Goal: Navigation & Orientation: Find specific page/section

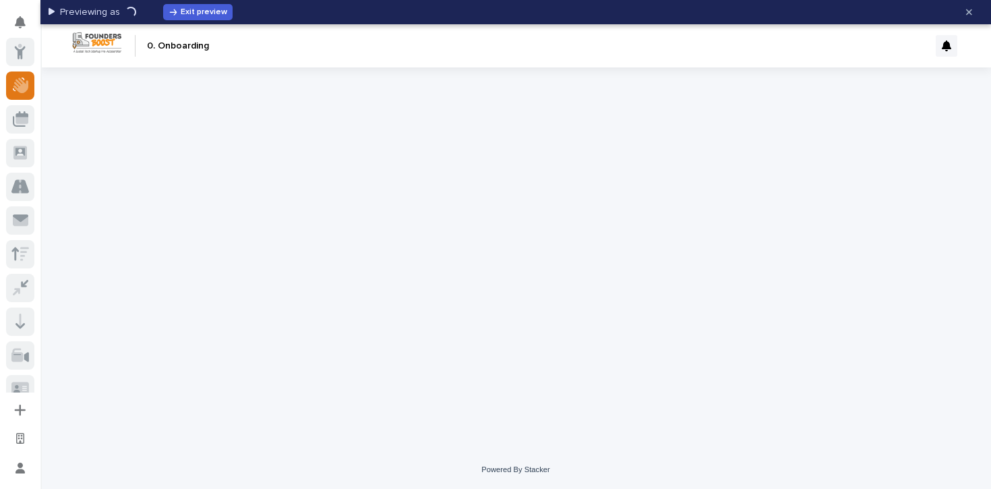
scroll to position [34, 0]
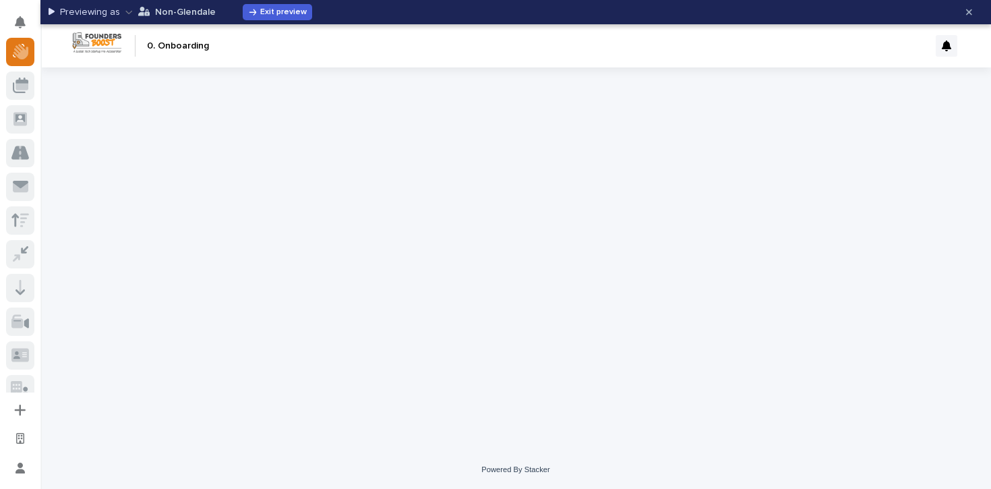
click at [183, 16] on p "Non-Glendale" at bounding box center [185, 11] width 61 height 9
type input "[EMAIL_ADDRESS][DOMAIN_NAME]"
click at [254, 32] on icon "button" at bounding box center [252, 33] width 5 height 5
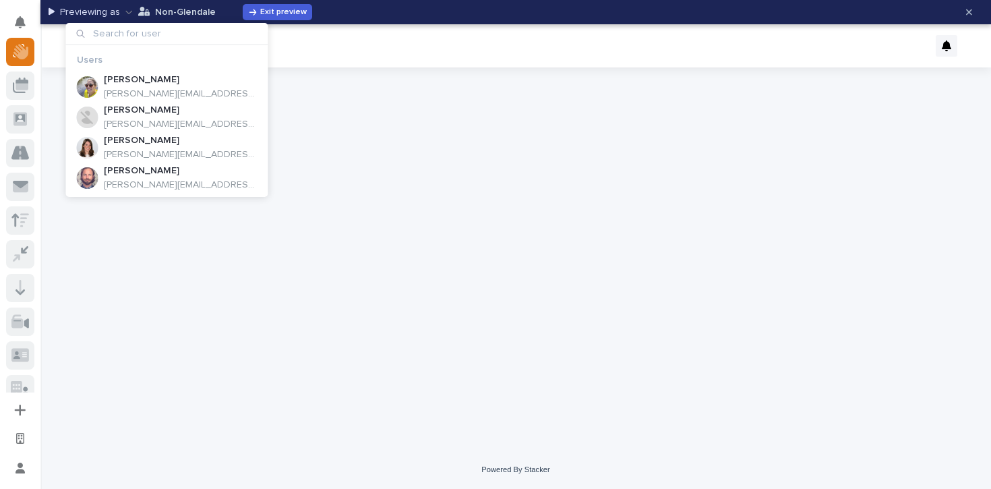
click at [306, 132] on div at bounding box center [516, 241] width 674 height 349
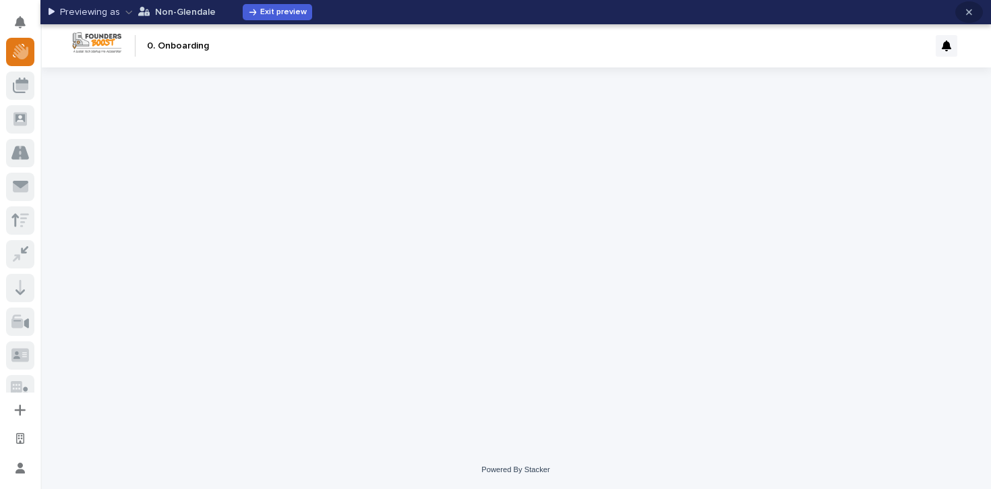
click at [966, 13] on icon "button" at bounding box center [969, 11] width 6 height 9
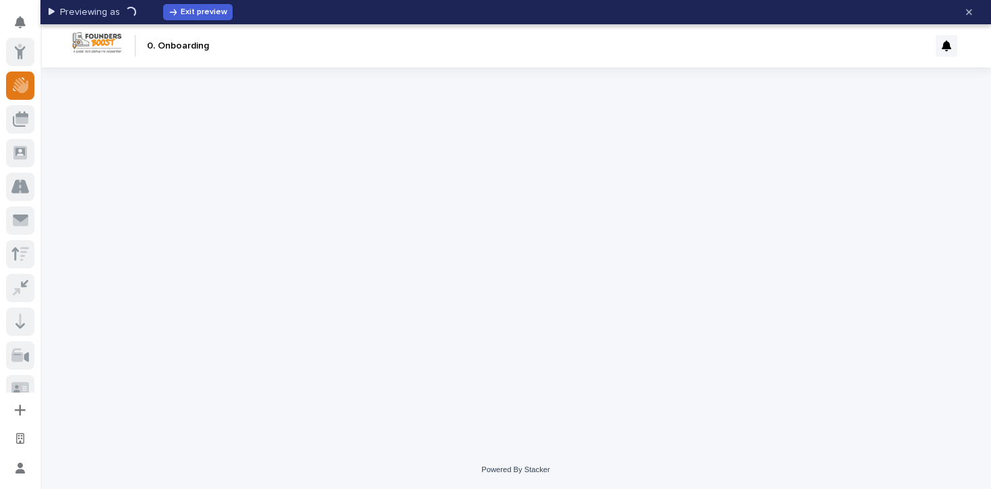
scroll to position [34, 0]
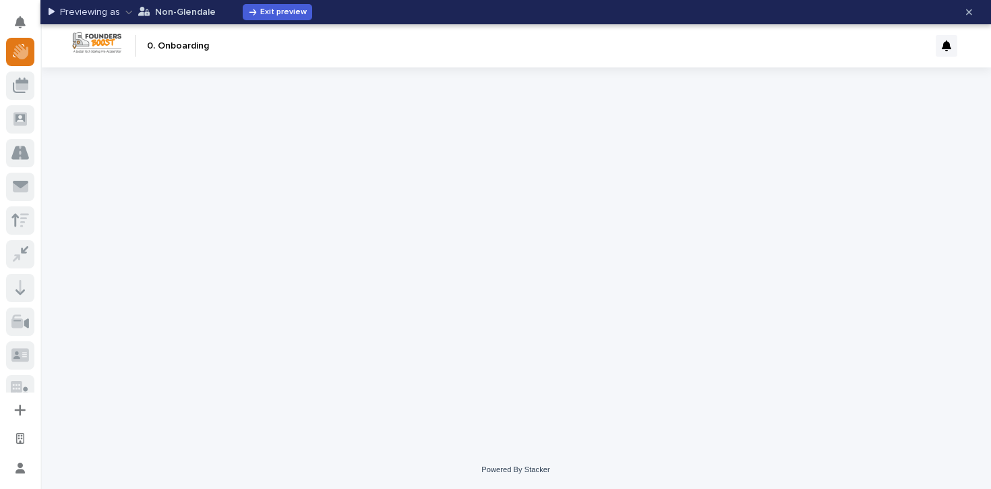
click at [176, 10] on p "Non-Glendale" at bounding box center [185, 11] width 61 height 9
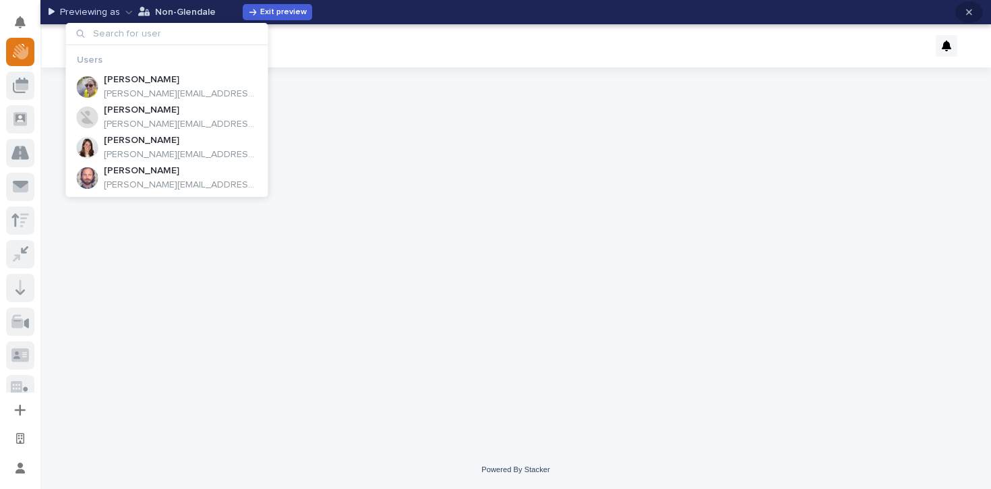
click at [977, 9] on button "button" at bounding box center [970, 12] width 28 height 22
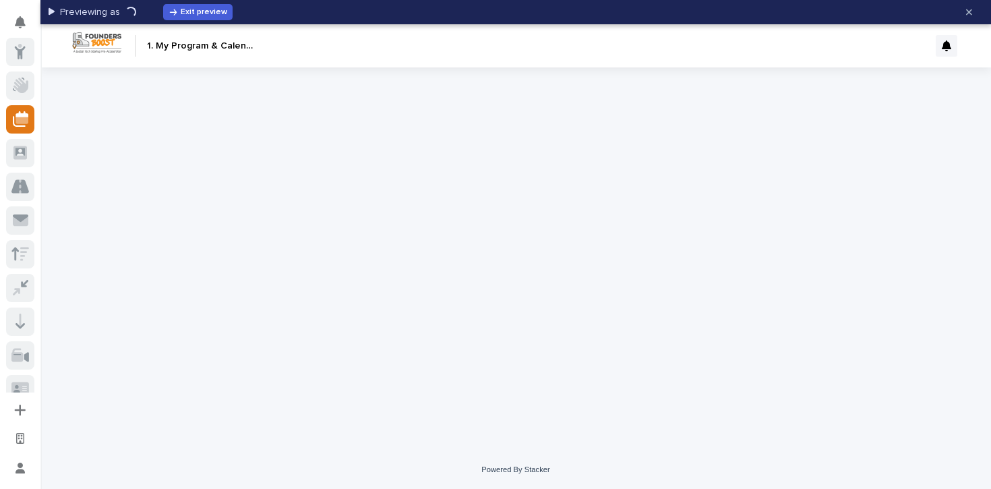
scroll to position [67, 0]
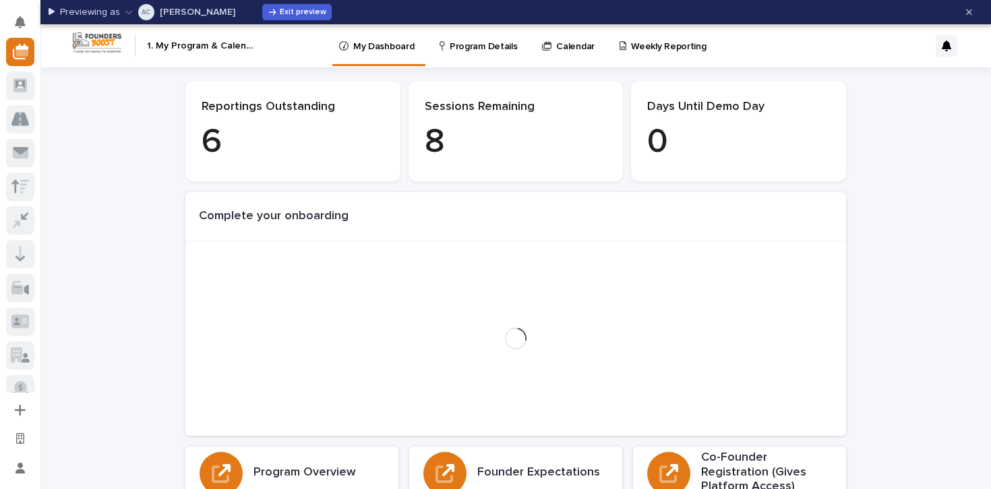
click at [480, 48] on p "Program Details" at bounding box center [483, 38] width 67 height 28
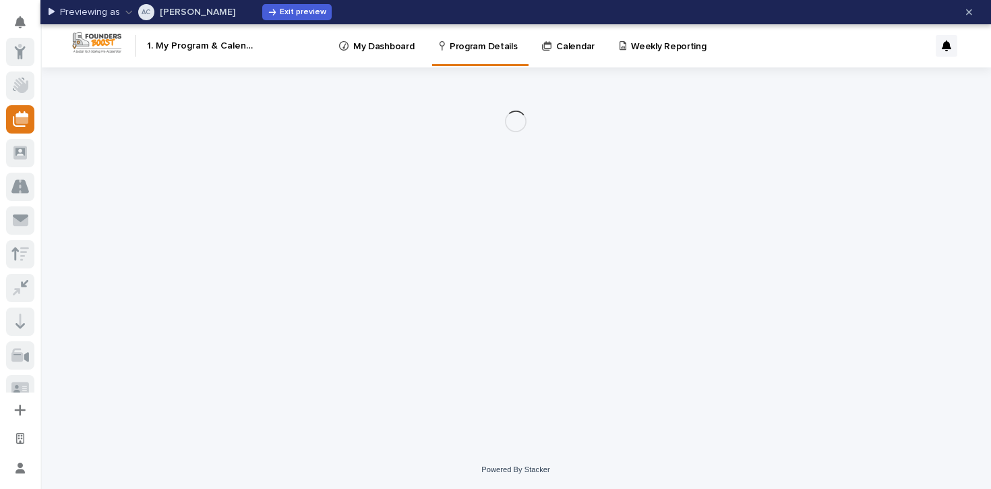
scroll to position [67, 0]
click at [640, 51] on p "Weekly Reporting" at bounding box center [668, 38] width 75 height 28
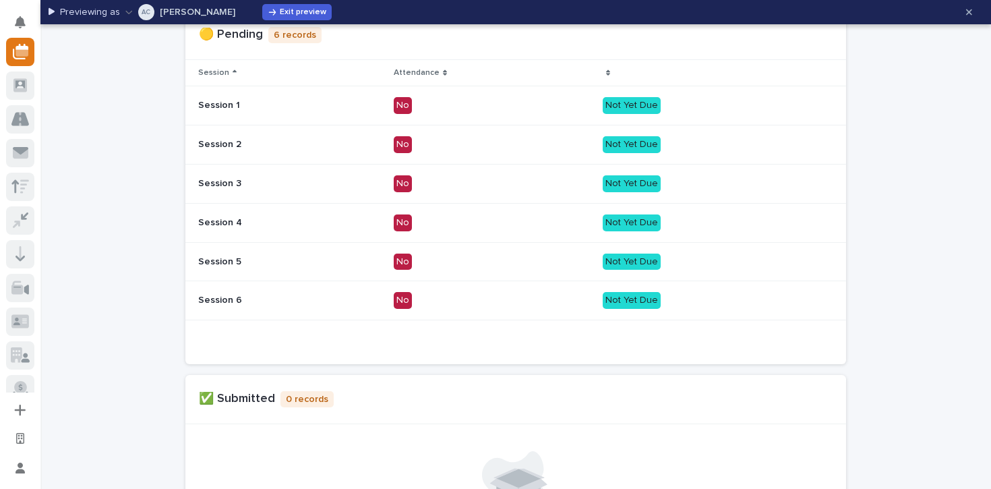
scroll to position [403, 0]
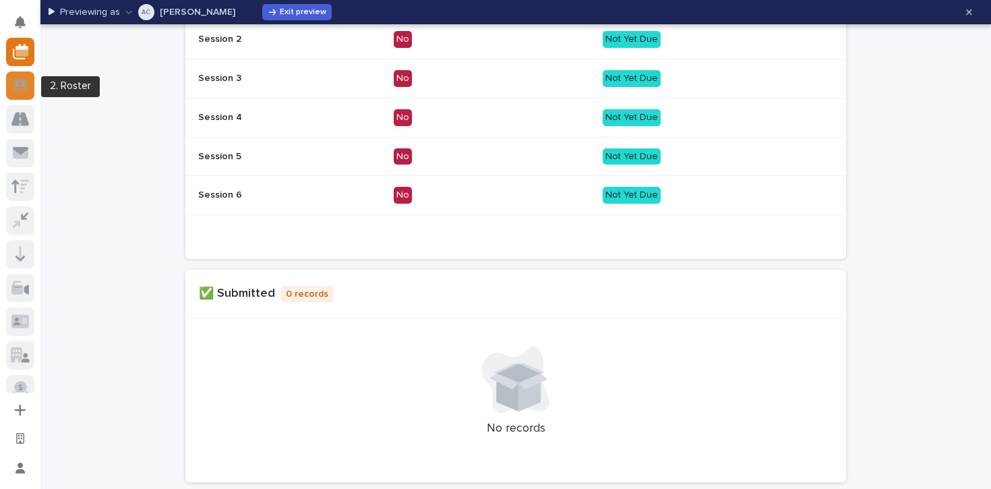
click at [24, 91] on icon at bounding box center [19, 86] width 13 height 16
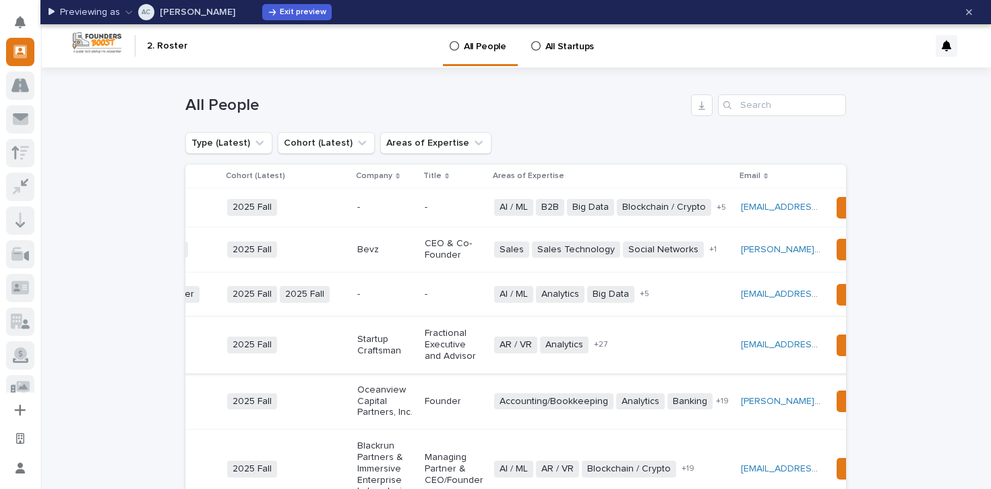
scroll to position [0, 330]
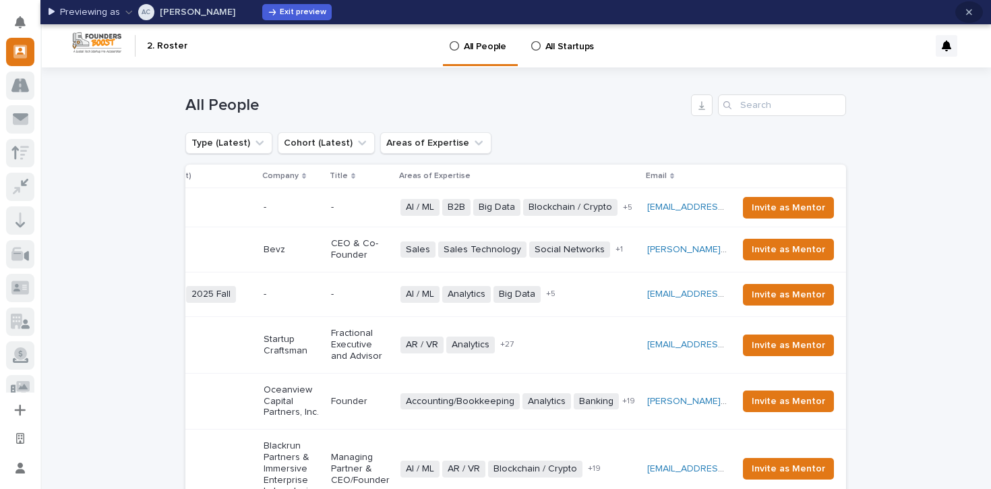
click at [969, 6] on button "button" at bounding box center [970, 12] width 28 height 22
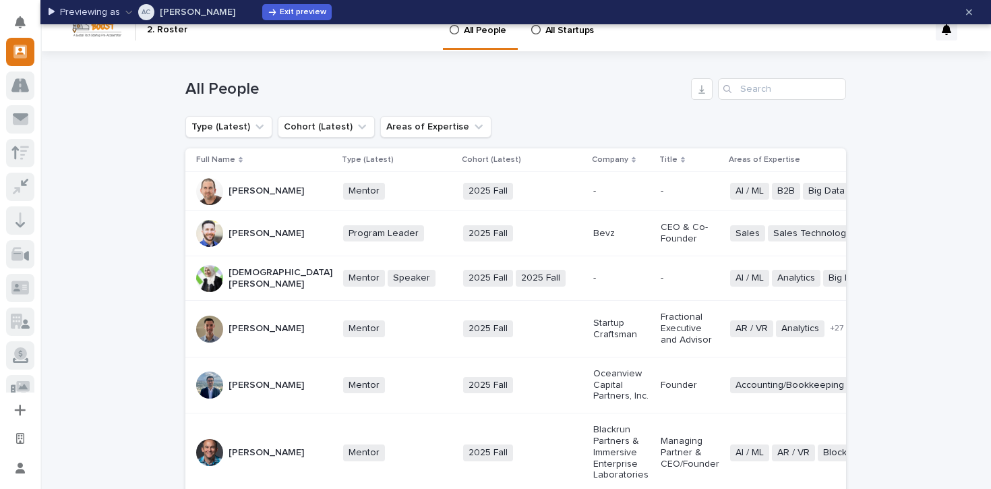
click at [588, 208] on td "-" at bounding box center [621, 191] width 67 height 39
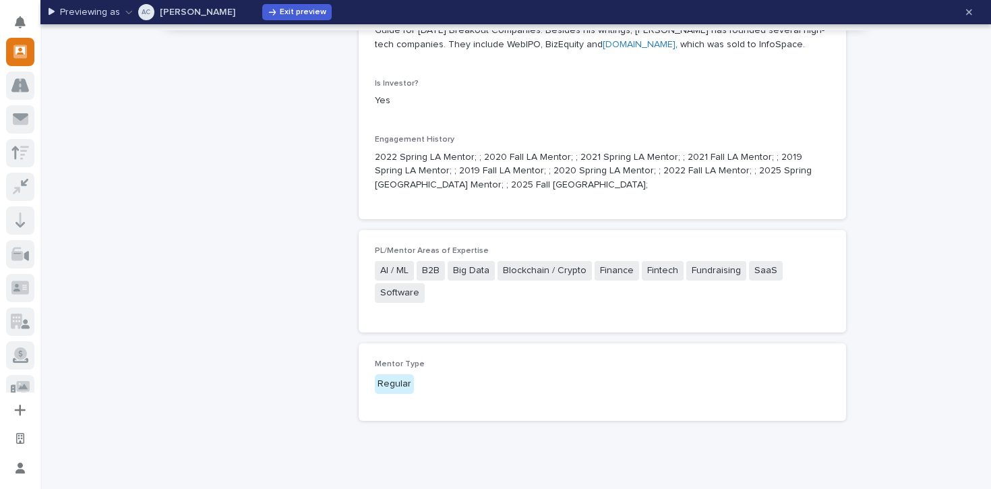
scroll to position [742, 0]
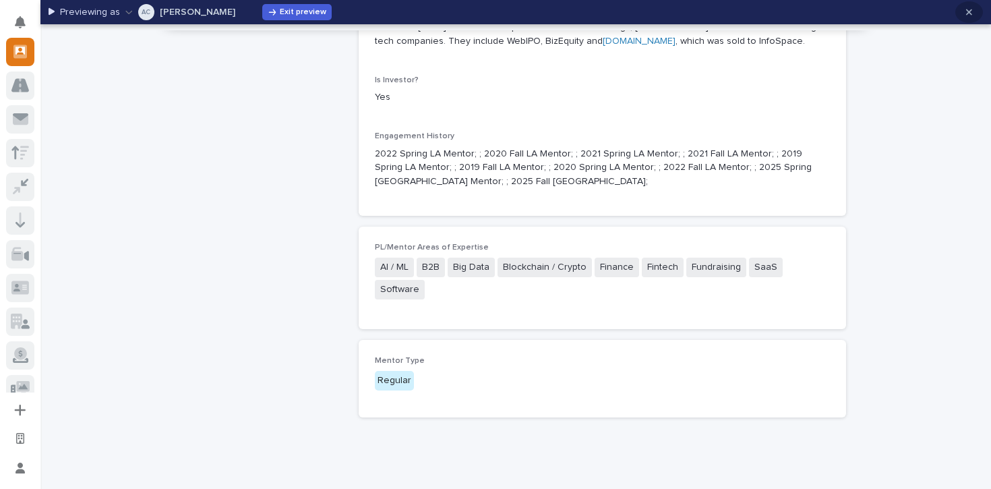
click at [962, 8] on button "button" at bounding box center [970, 12] width 28 height 22
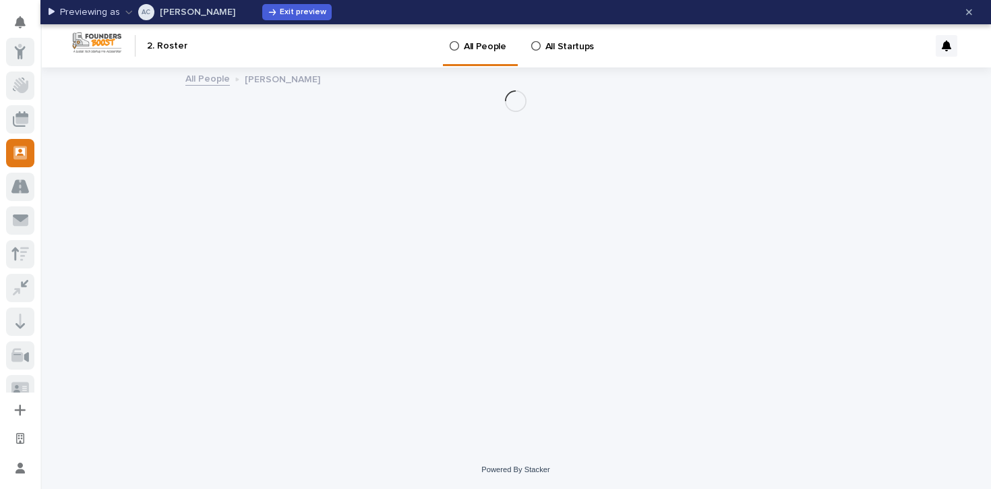
scroll to position [101, 0]
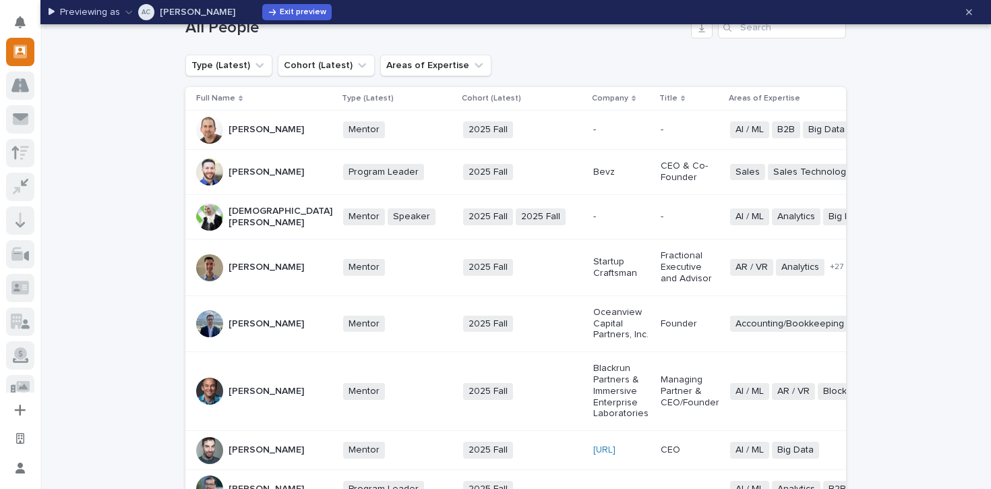
scroll to position [74, 0]
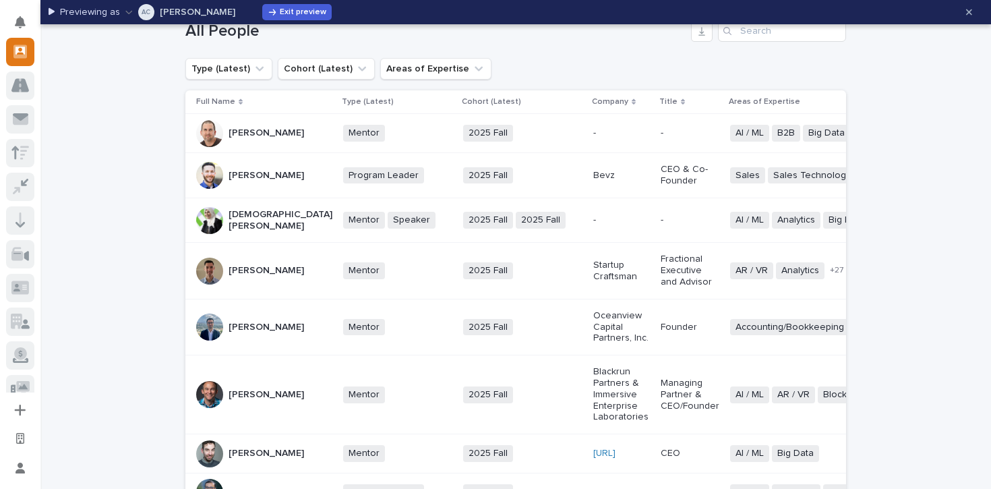
click at [531, 183] on td "2025 Fall + 0" at bounding box center [523, 175] width 130 height 45
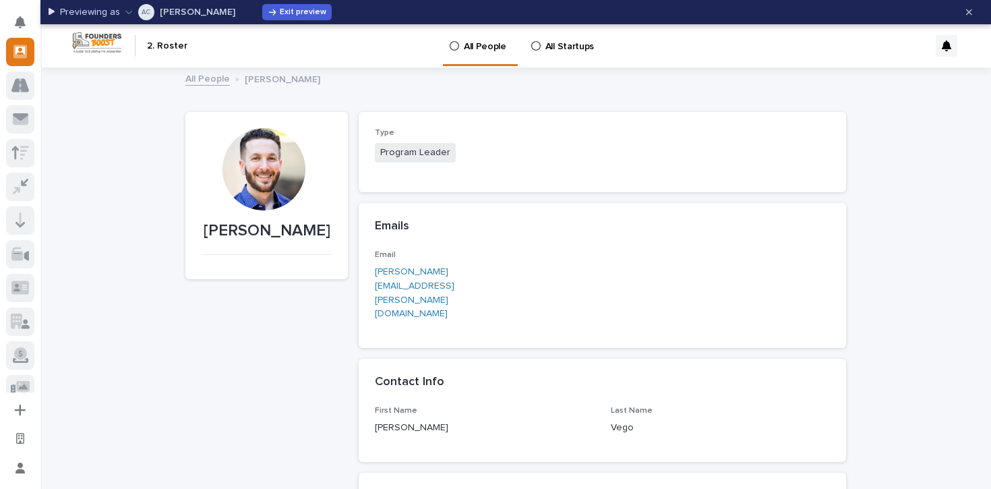
click at [215, 81] on link "All People" at bounding box center [207, 78] width 45 height 16
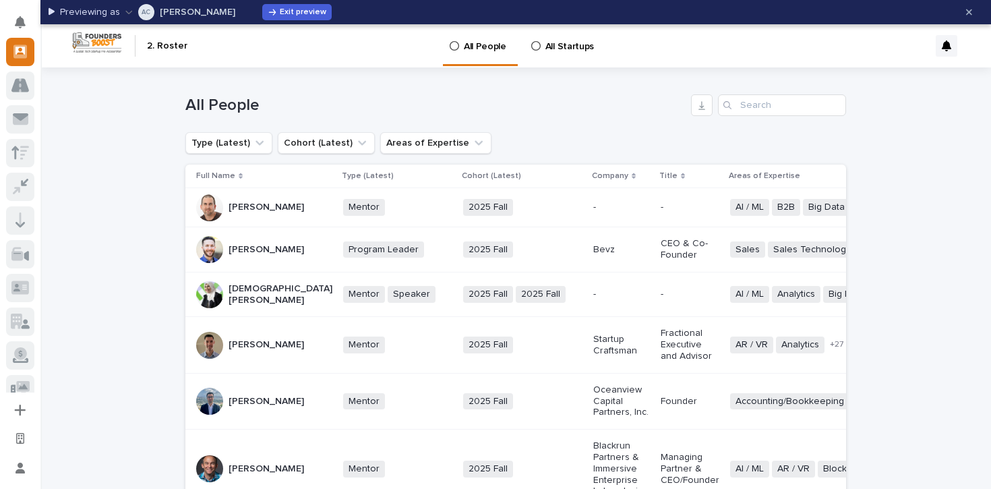
click at [550, 47] on p "All Startups" at bounding box center [570, 38] width 49 height 28
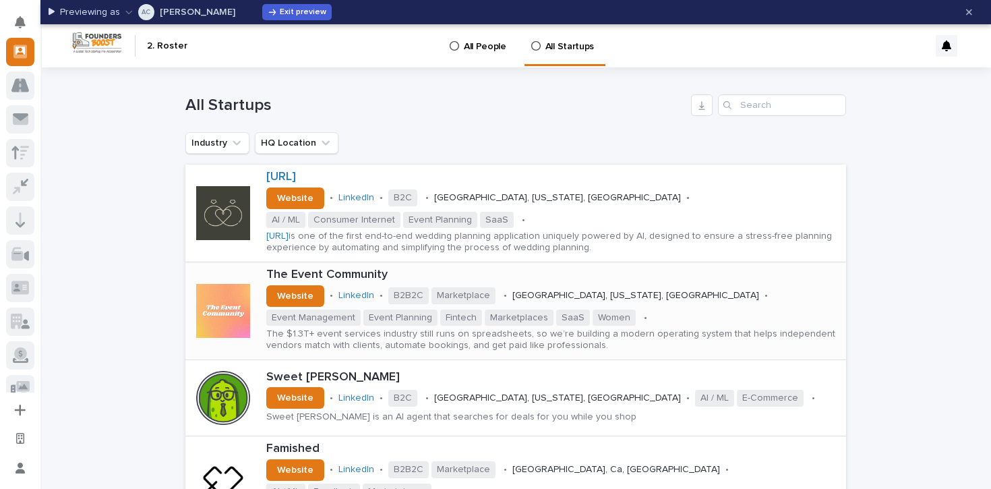
click at [708, 327] on div "The $1.3T+ event services industry still runs on spreadsheets, so we’re buildin…" at bounding box center [553, 339] width 575 height 26
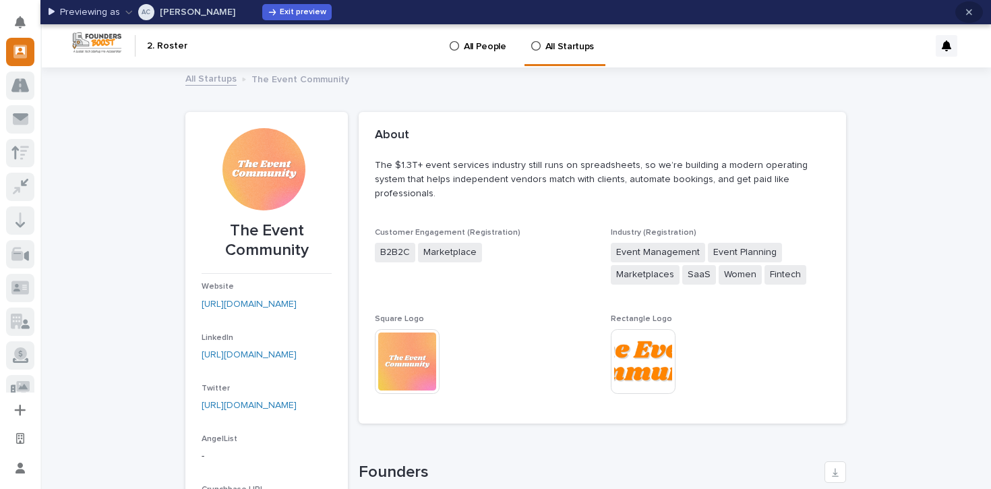
click at [974, 13] on button "button" at bounding box center [970, 12] width 28 height 22
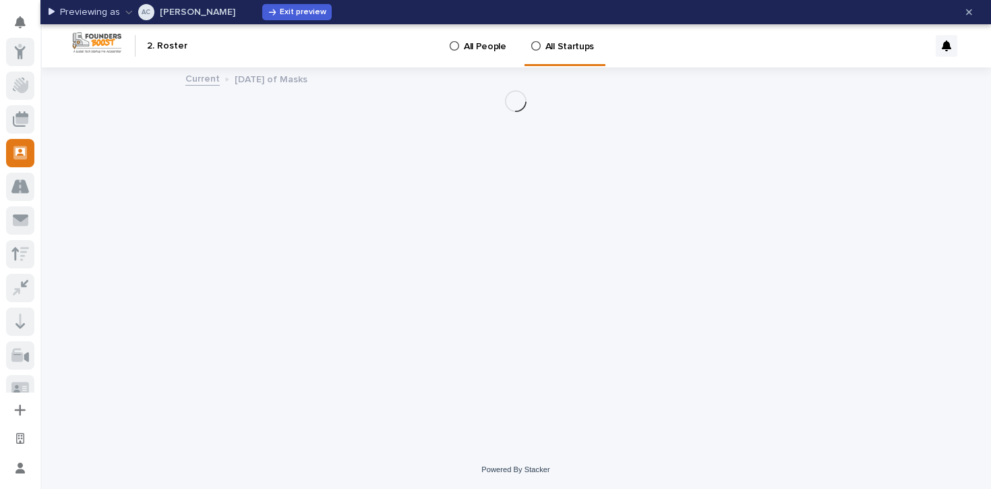
scroll to position [101, 0]
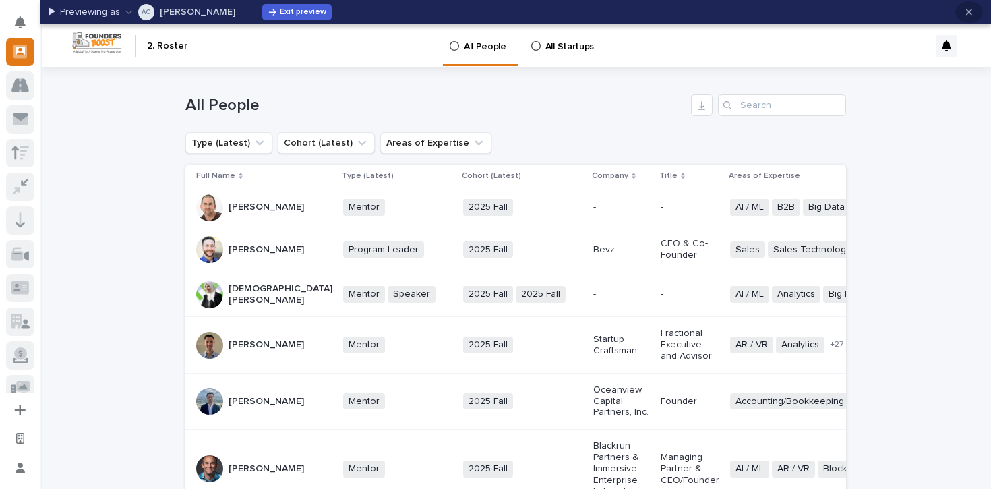
click at [969, 16] on icon "button" at bounding box center [969, 11] width 6 height 9
click at [490, 255] on div "2025 Fall + 0" at bounding box center [522, 249] width 119 height 17
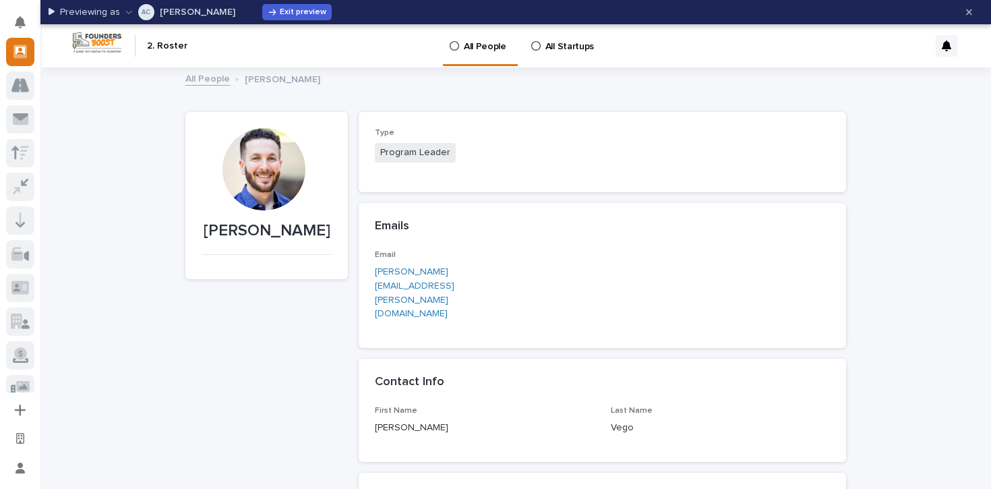
click at [466, 55] on link "All People" at bounding box center [481, 44] width 64 height 40
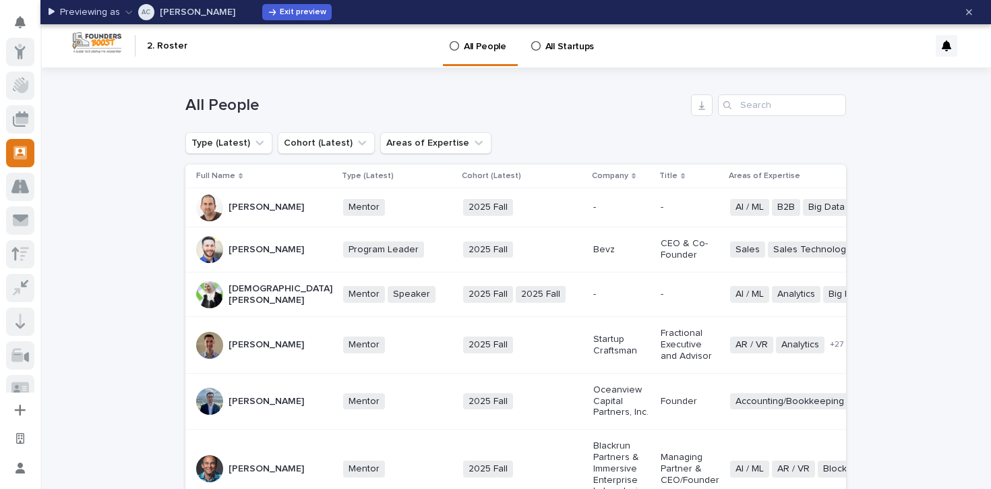
scroll to position [101, 0]
click at [551, 55] on link "All Startups" at bounding box center [565, 45] width 70 height 42
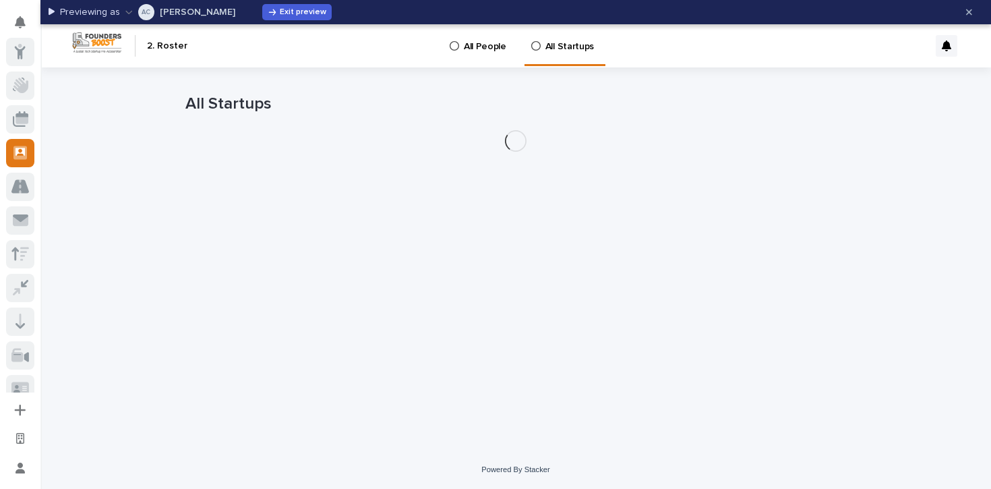
scroll to position [101, 0]
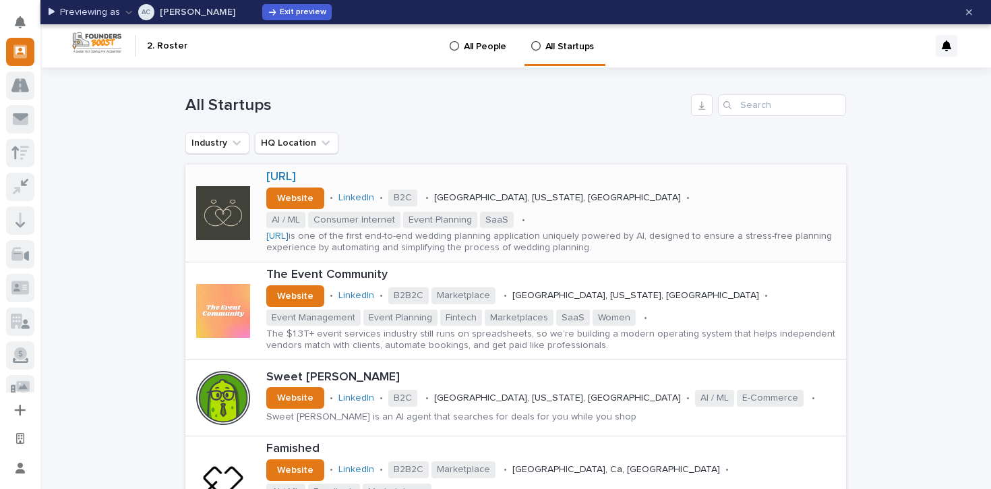
click at [557, 235] on p "Nupt.AI is one of the first end-to-end wedding planning application uniquely po…" at bounding box center [553, 242] width 575 height 23
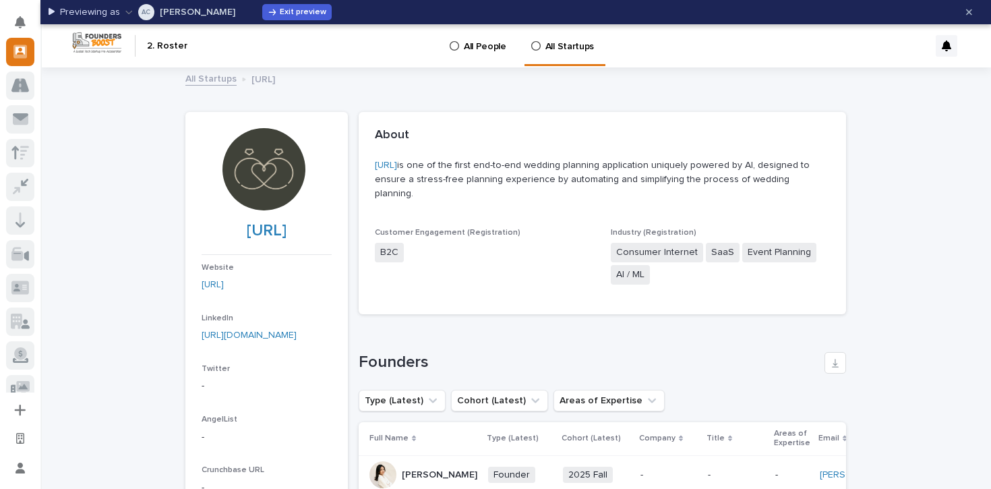
click at [500, 51] on p "All People" at bounding box center [485, 38] width 42 height 28
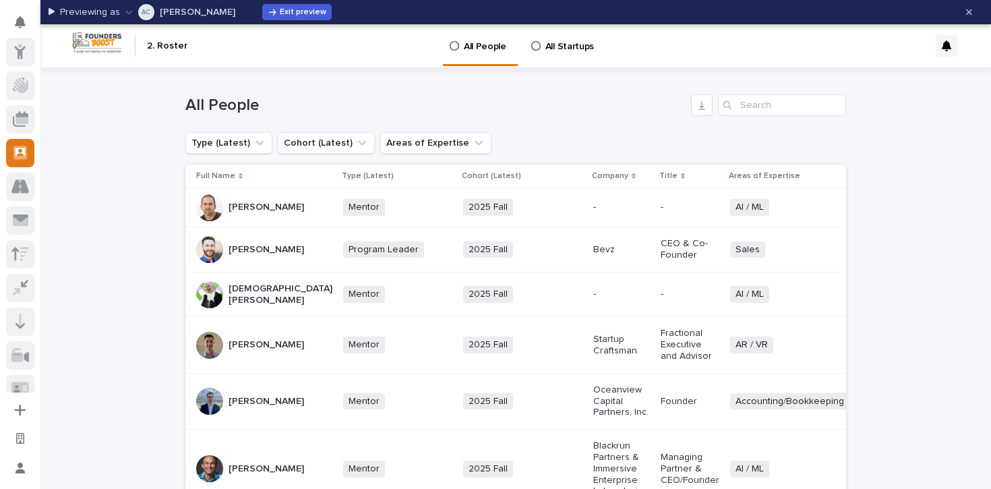
scroll to position [101, 0]
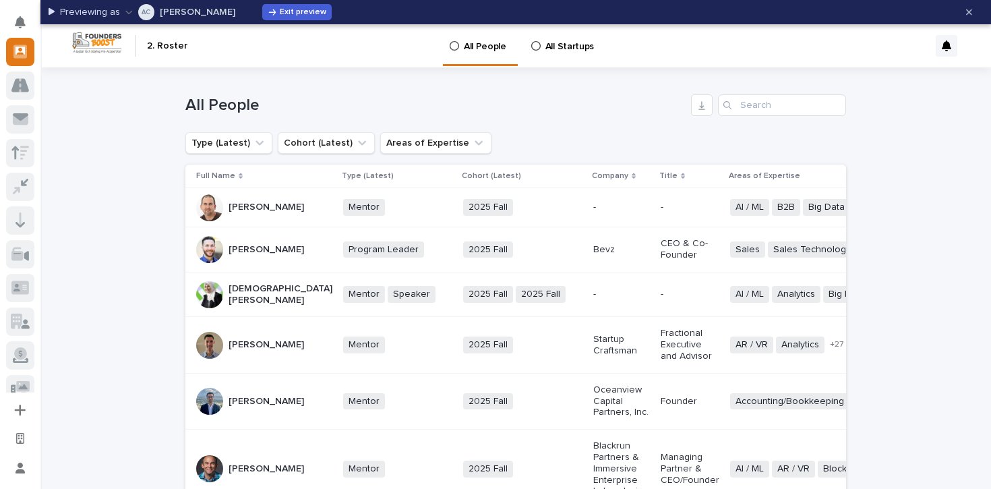
click at [198, 18] on button "AC Abhi Chatterjee" at bounding box center [180, 12] width 110 height 22
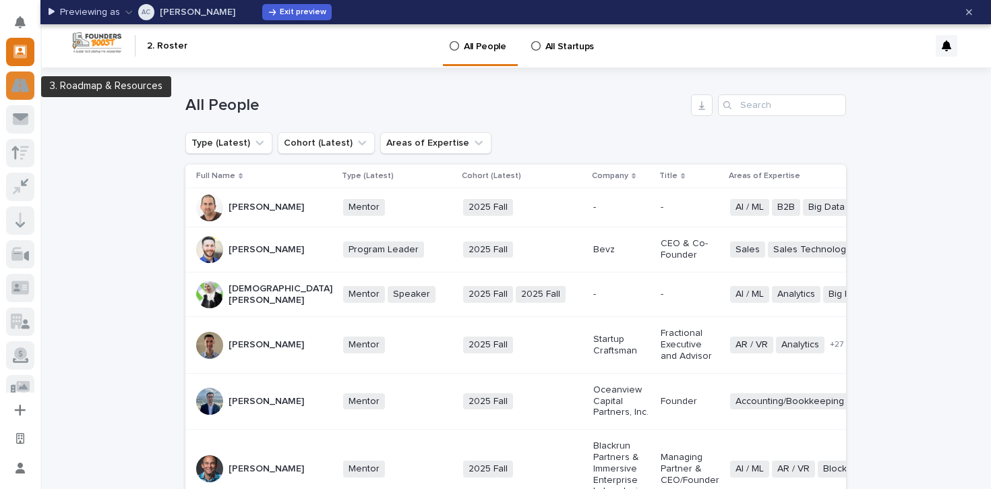
click at [28, 88] on icon at bounding box center [20, 84] width 18 height 13
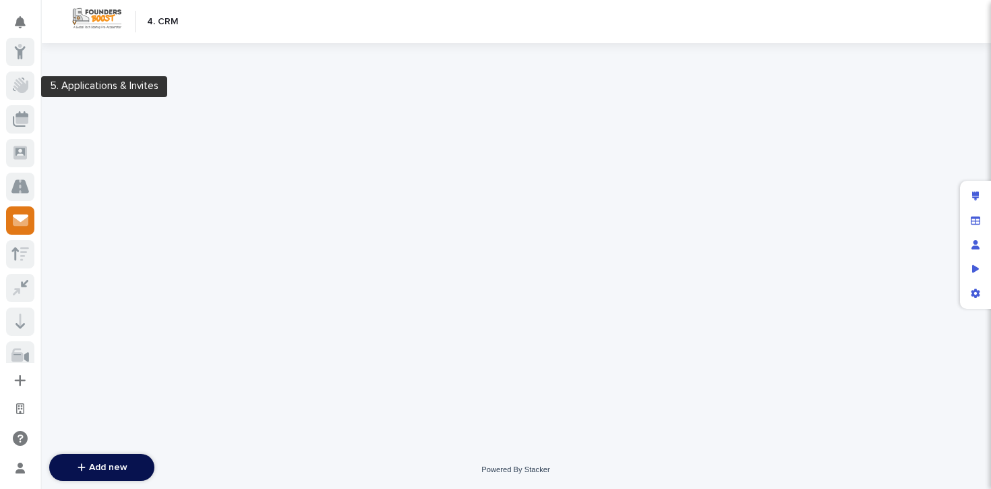
scroll to position [169, 0]
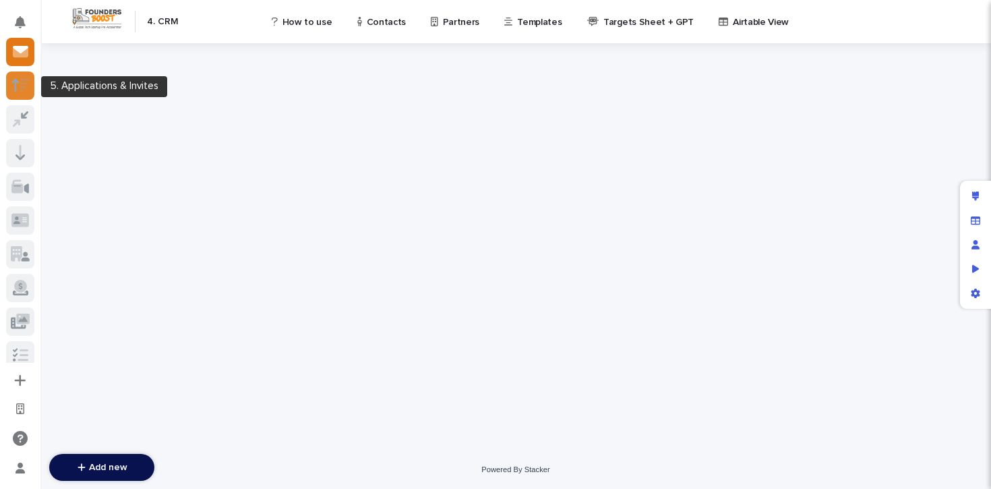
click at [28, 96] on div at bounding box center [20, 85] width 28 height 28
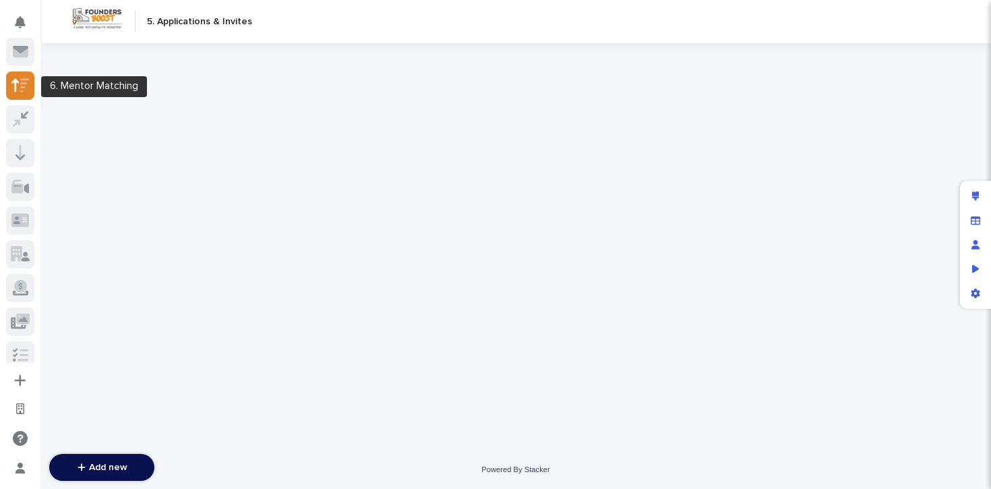
scroll to position [202, 0]
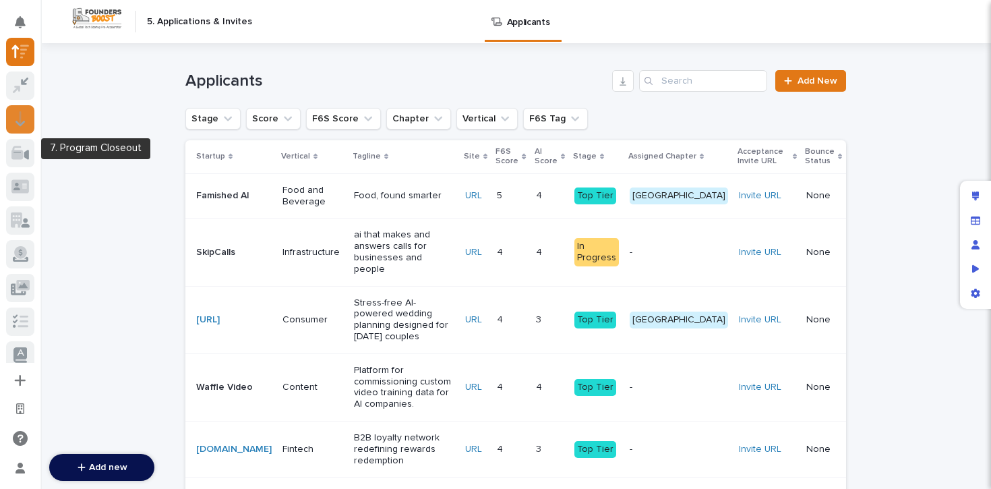
scroll to position [145, 0]
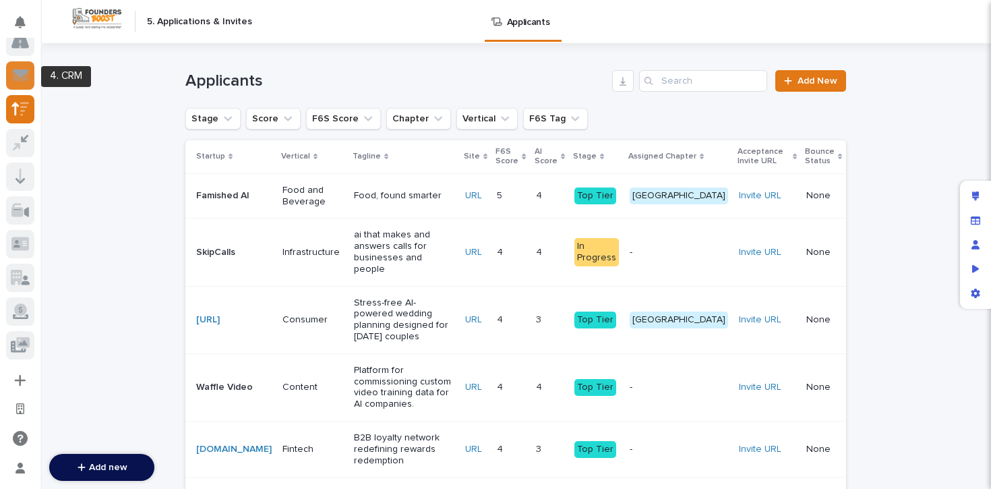
click at [20, 83] on div at bounding box center [20, 75] width 28 height 28
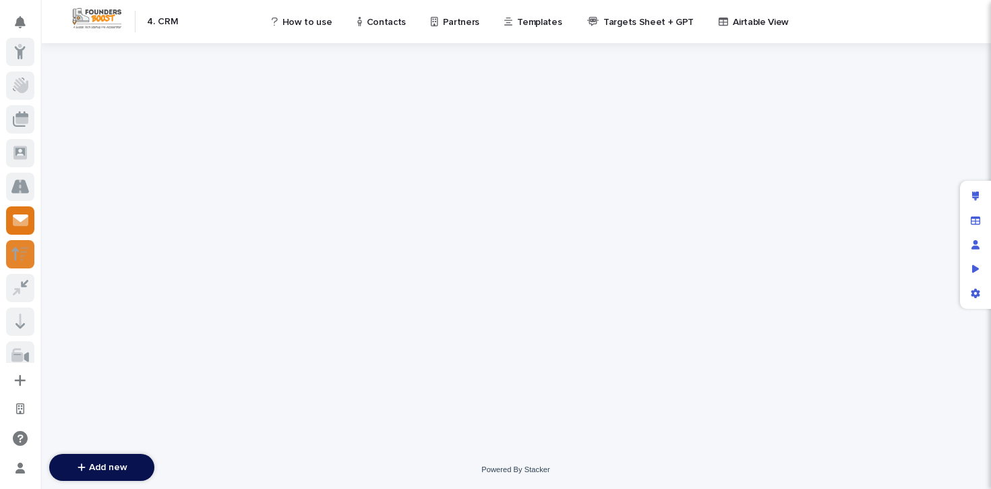
scroll to position [169, 0]
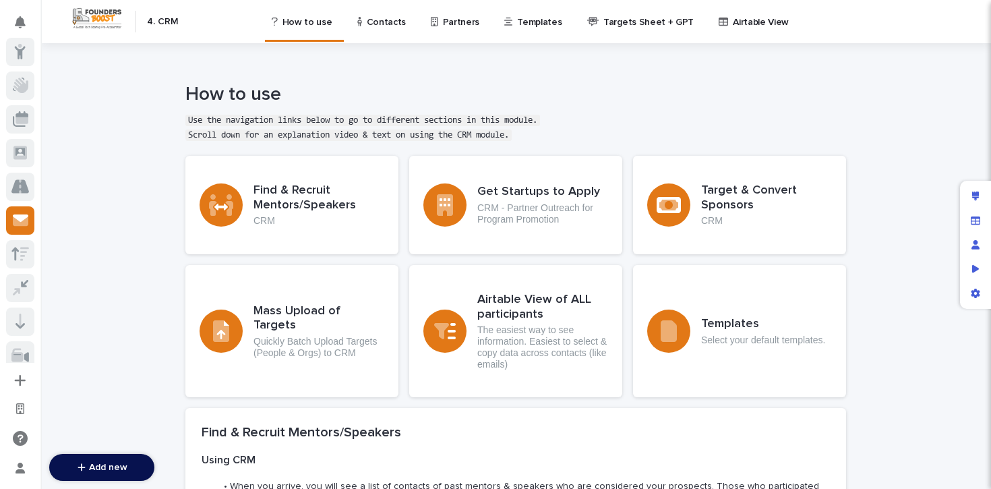
scroll to position [169, 0]
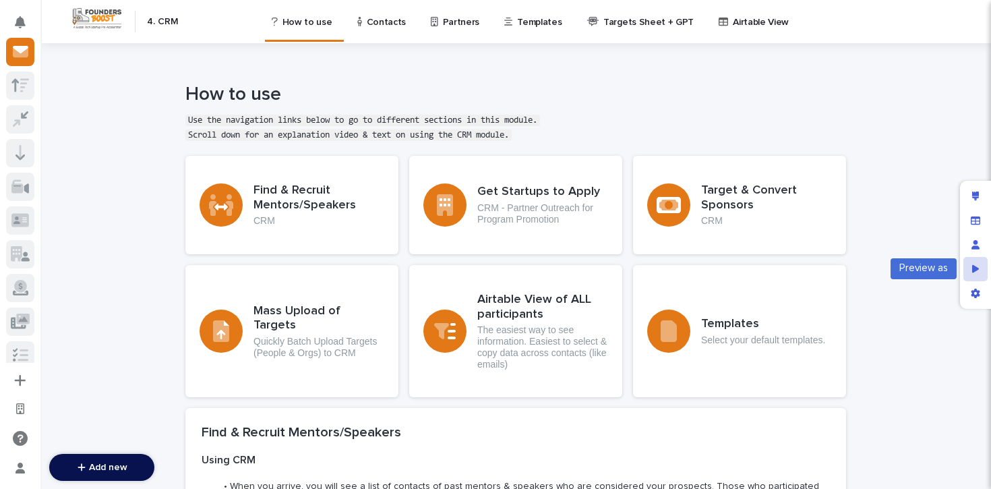
click at [970, 268] on div "Preview as" at bounding box center [976, 269] width 24 height 24
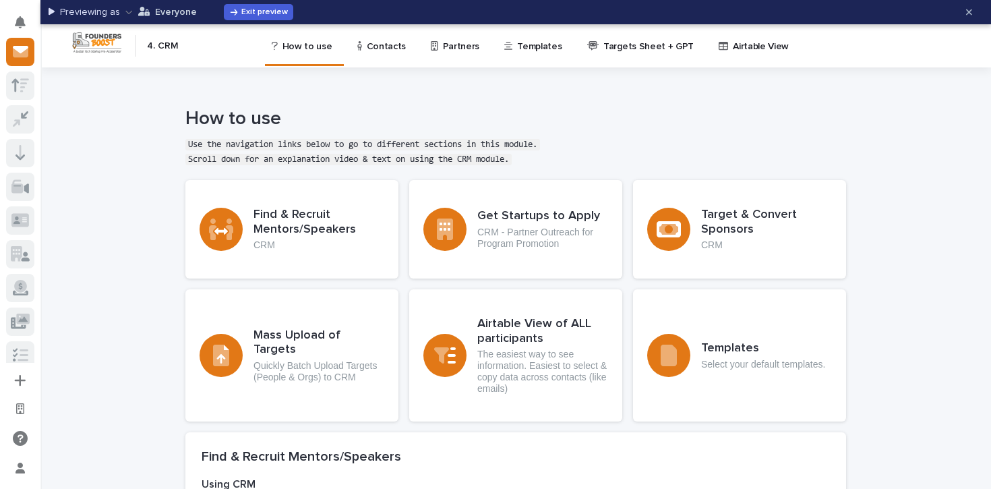
click at [155, 16] on p "Everyone" at bounding box center [176, 11] width 42 height 9
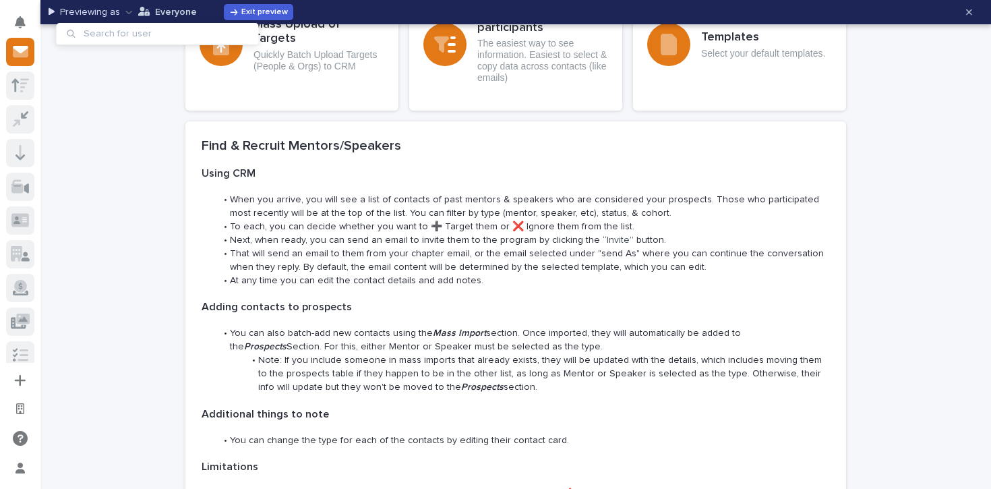
type input "n"
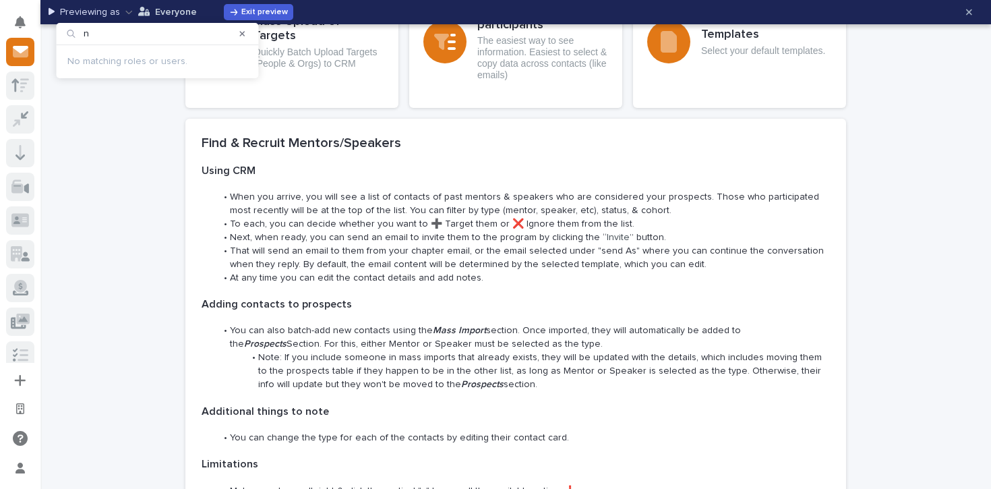
click at [140, 152] on div "Loading... Saving… Loading... Saving… Loading... Saving… Loading... Saving… Loa…" at bounding box center [515, 359] width 951 height 1013
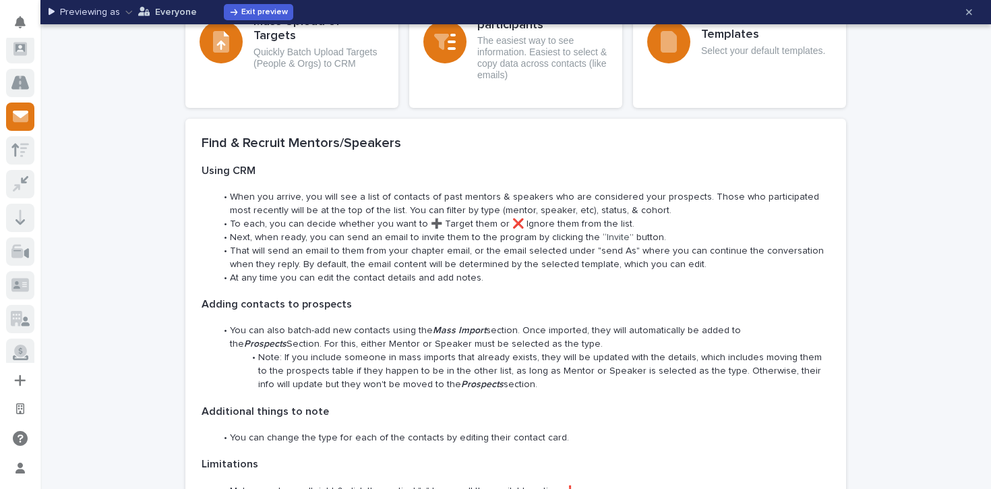
scroll to position [76, 0]
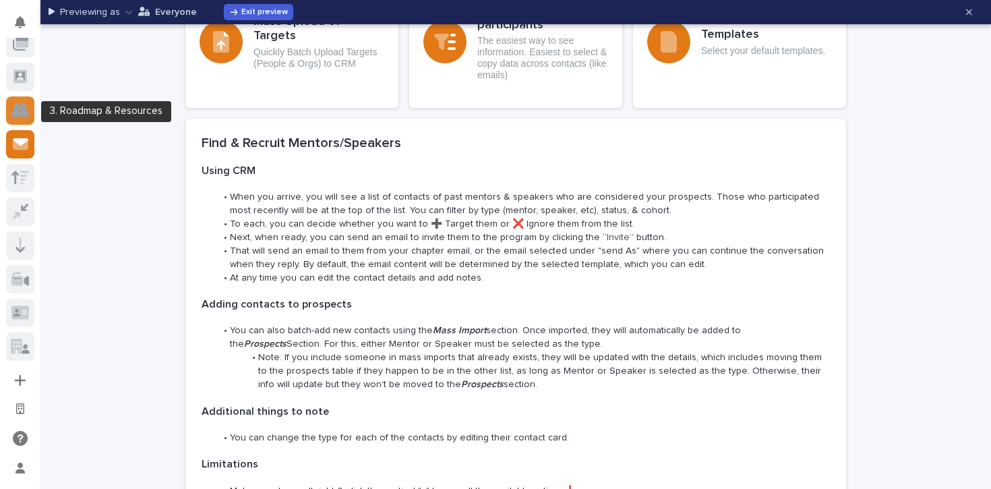
click at [16, 109] on icon at bounding box center [20, 109] width 18 height 13
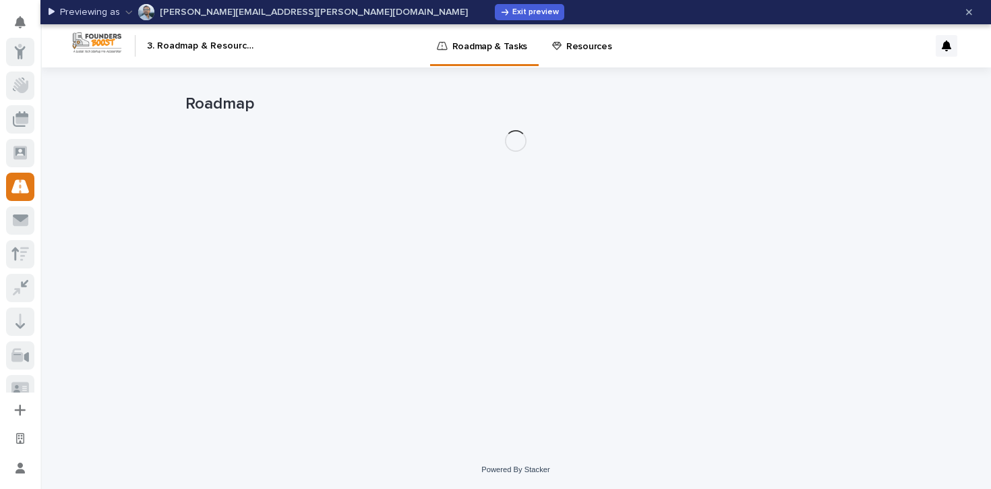
scroll to position [135, 0]
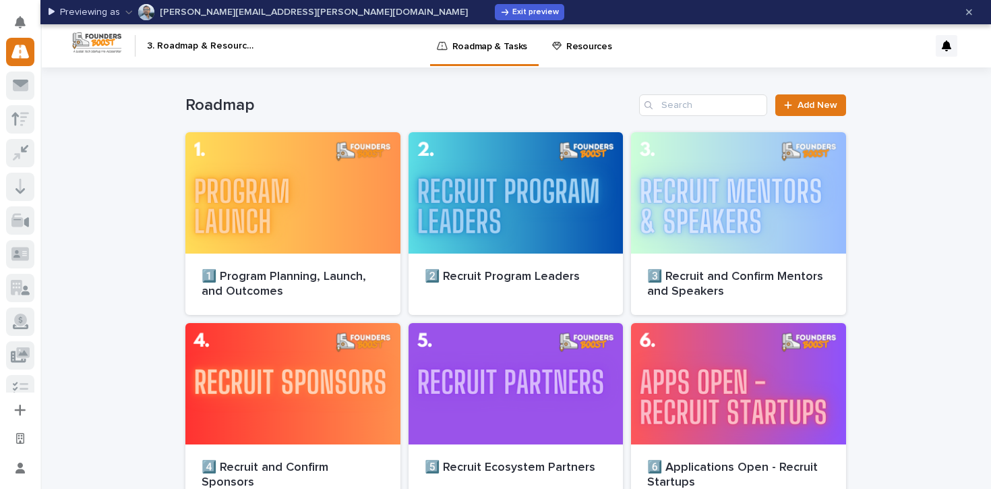
click at [237, 12] on p "[PERSON_NAME][EMAIL_ADDRESS][PERSON_NAME][DOMAIN_NAME]" at bounding box center [314, 11] width 308 height 9
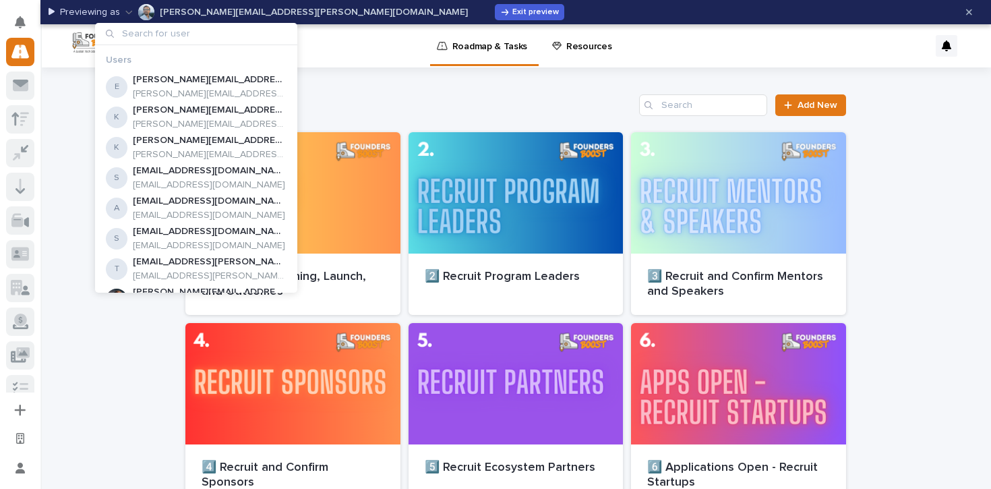
type input "[EMAIL_ADDRESS][DOMAIN_NAME]"
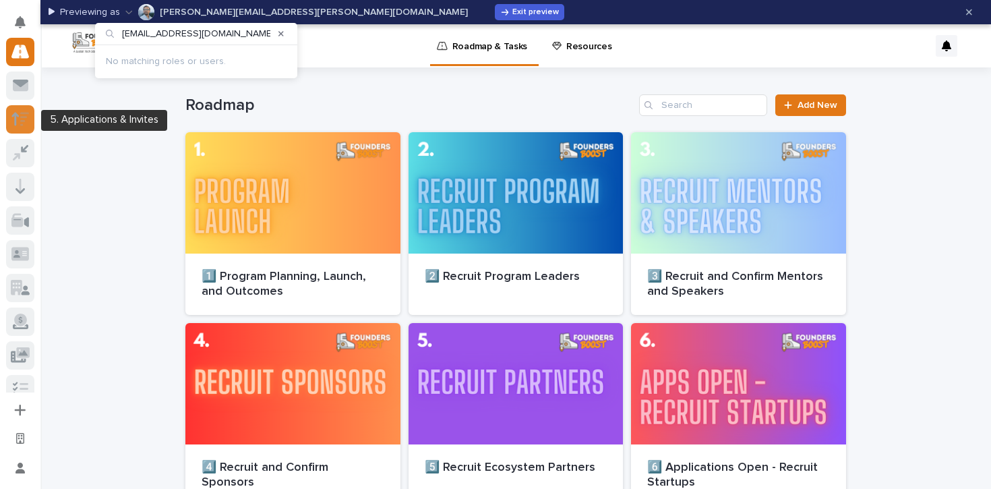
click at [20, 117] on icon at bounding box center [20, 119] width 18 height 16
click at [31, 115] on div at bounding box center [20, 119] width 28 height 28
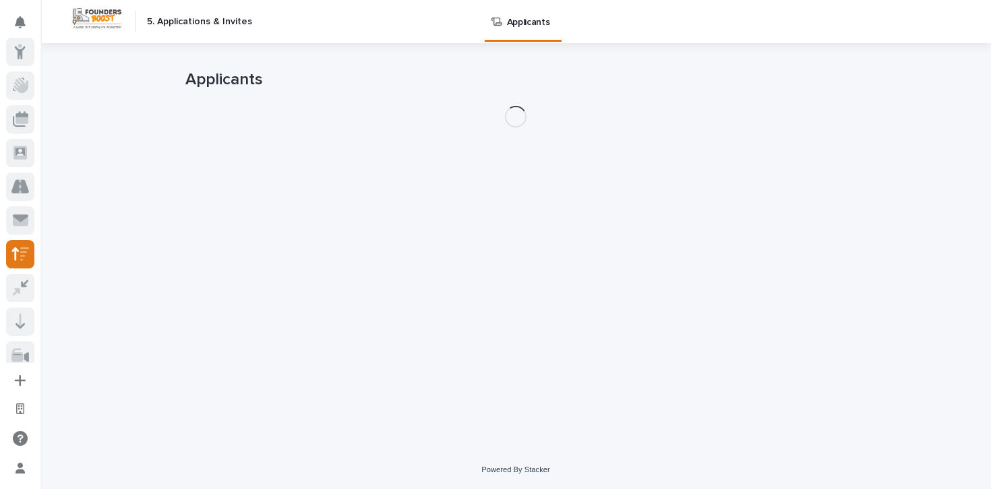
scroll to position [202, 0]
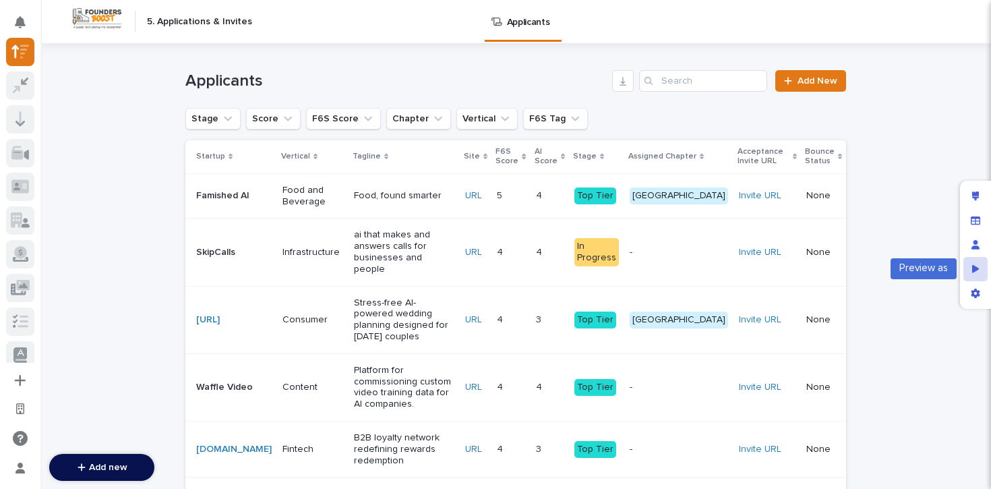
click at [977, 270] on icon "Preview as" at bounding box center [976, 268] width 7 height 9
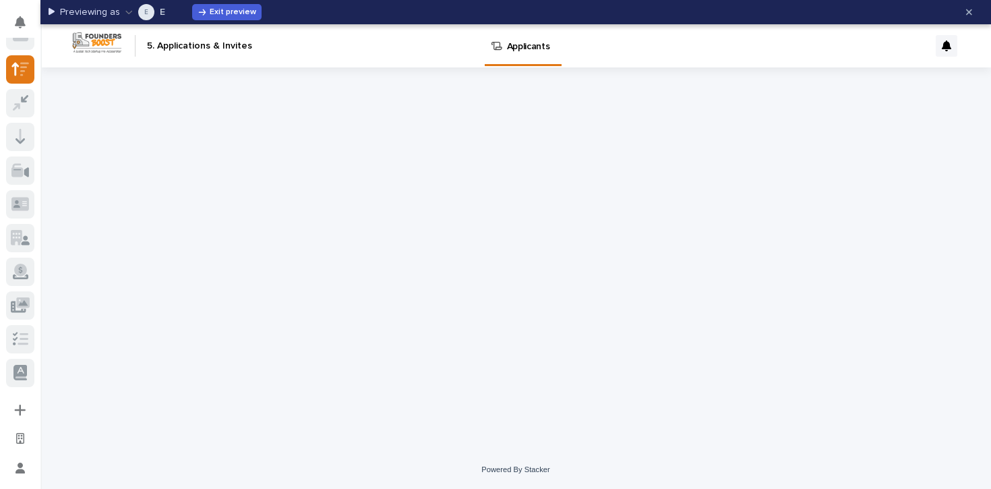
scroll to position [184, 0]
click at [156, 12] on button "E E" at bounding box center [145, 12] width 40 height 22
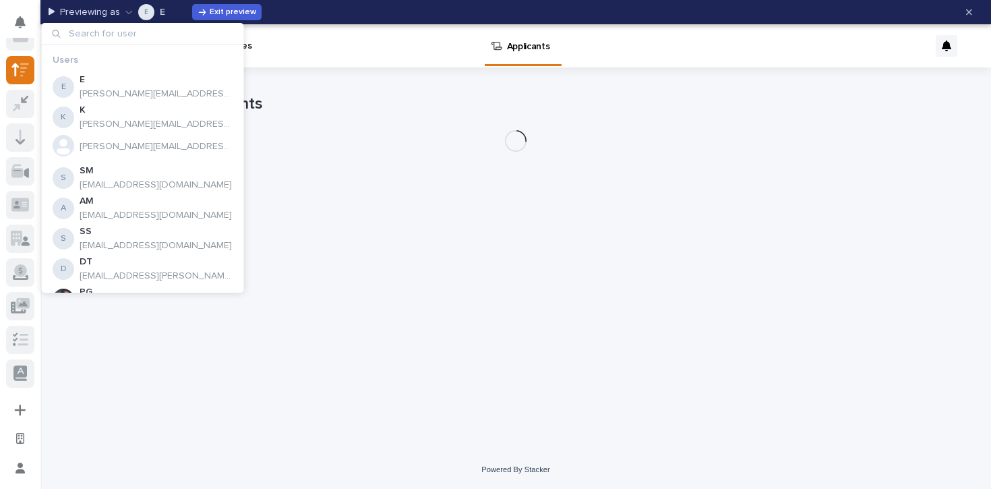
type input "[EMAIL_ADDRESS][DOMAIN_NAME]"
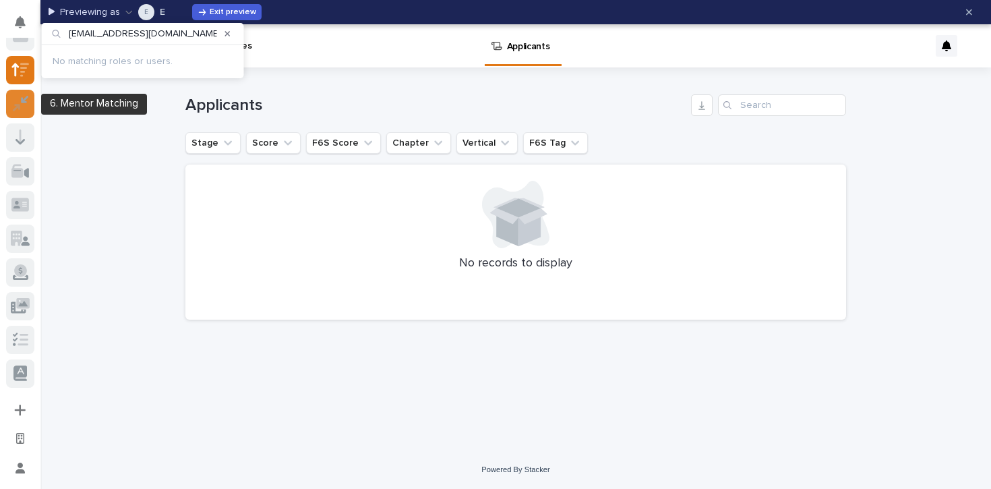
click at [18, 104] on icon at bounding box center [15, 107] width 7 height 7
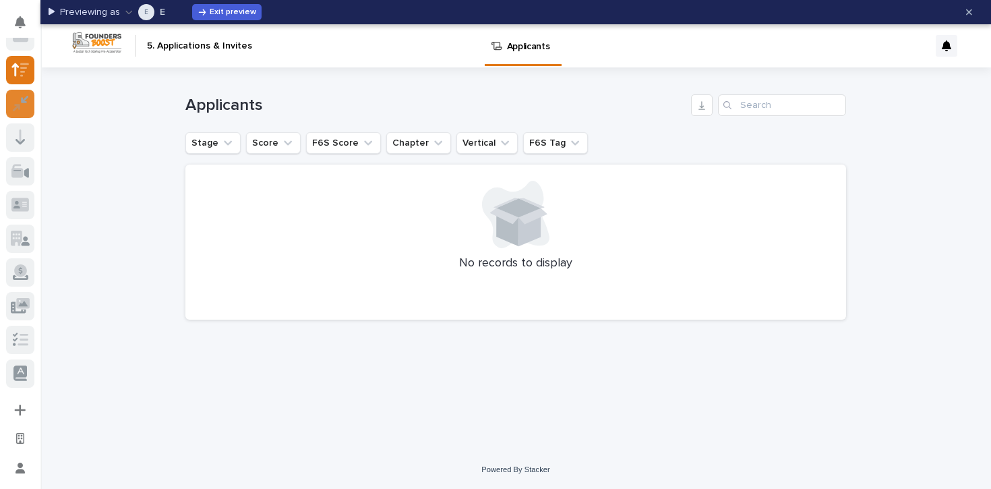
click at [27, 101] on icon at bounding box center [21, 104] width 16 height 16
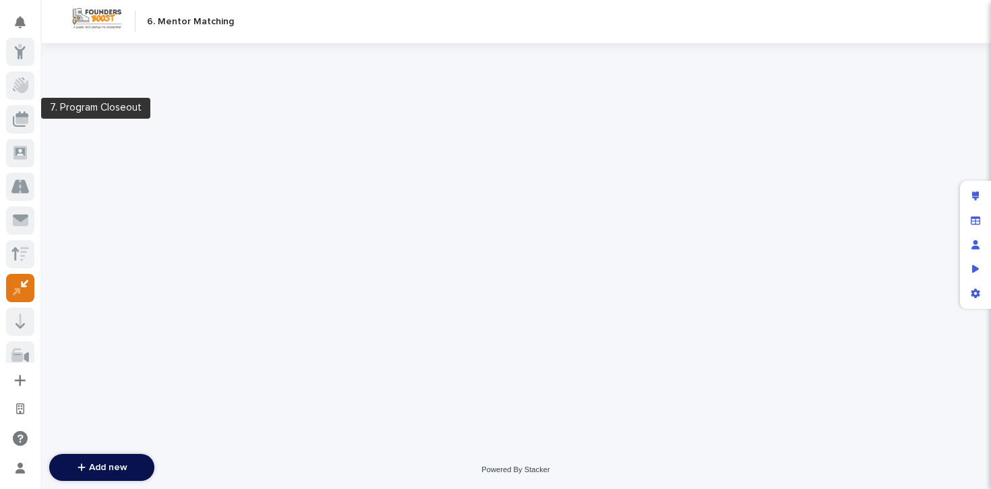
scroll to position [214, 0]
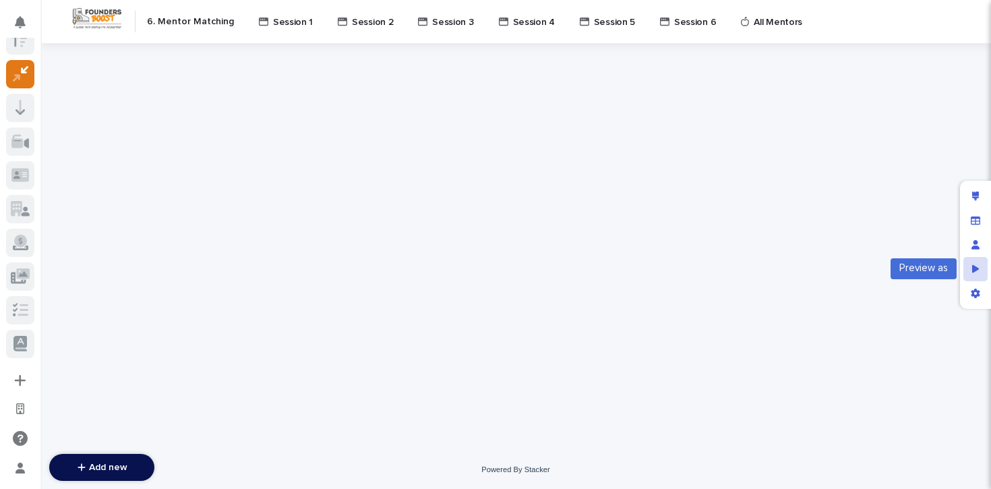
click at [984, 266] on div "Preview as" at bounding box center [976, 269] width 24 height 24
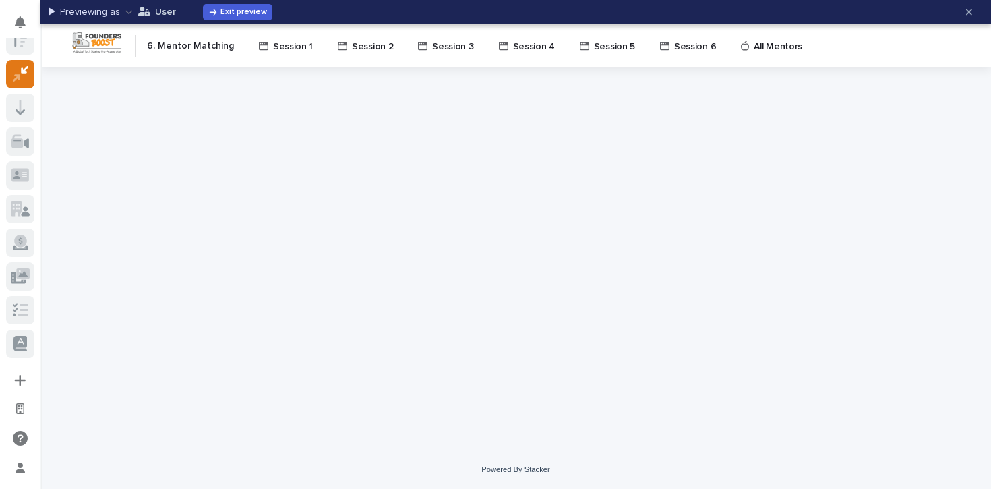
click at [144, 12] on icon "button" at bounding box center [144, 11] width 12 height 9
type input "[EMAIL_ADDRESS][DOMAIN_NAME]"
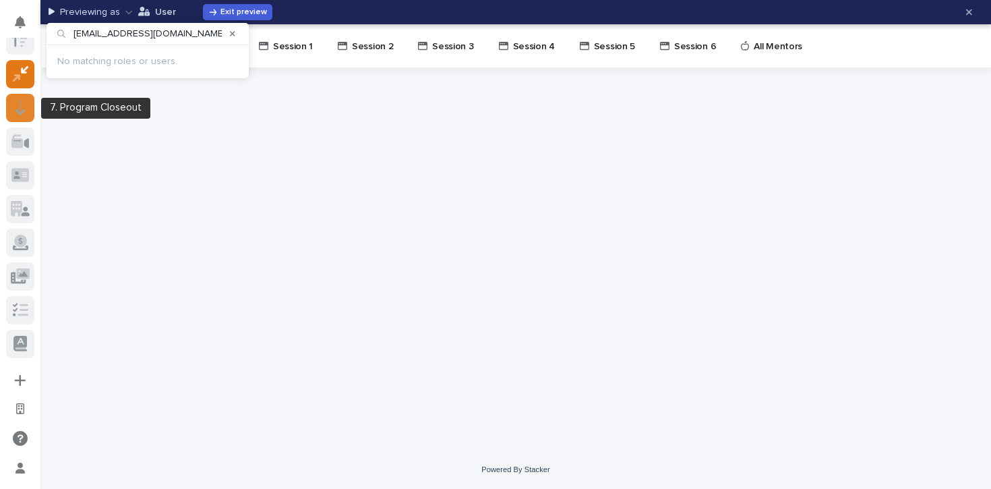
click at [23, 107] on icon at bounding box center [20, 108] width 9 height 16
click at [26, 107] on div at bounding box center [20, 108] width 28 height 28
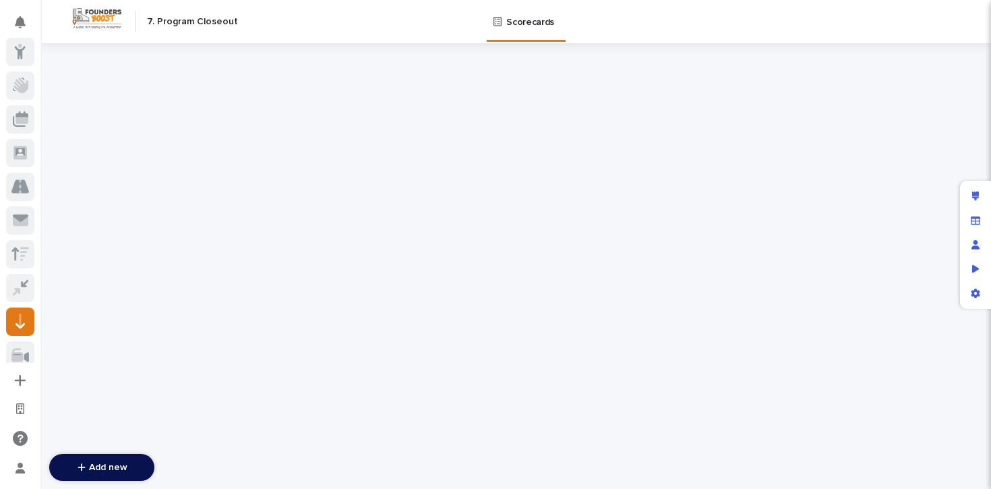
scroll to position [214, 0]
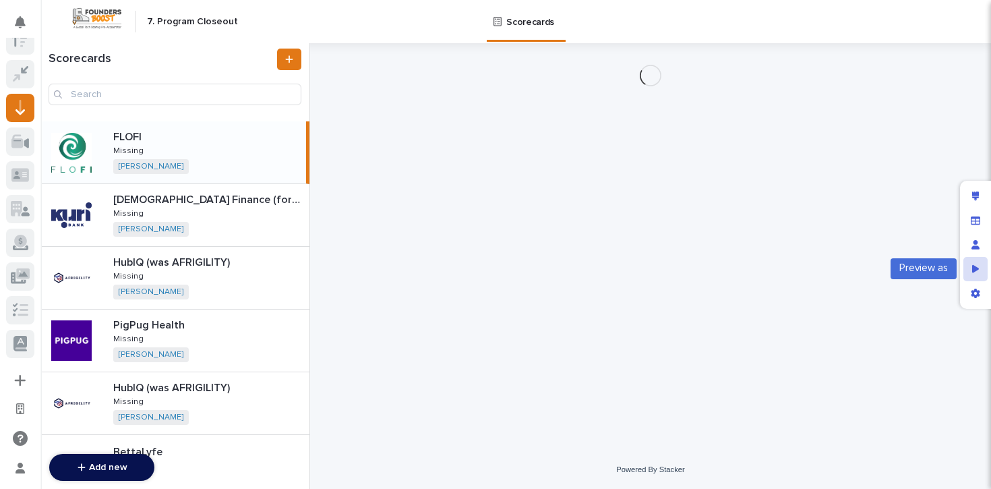
click at [978, 270] on icon "Preview as" at bounding box center [976, 268] width 7 height 8
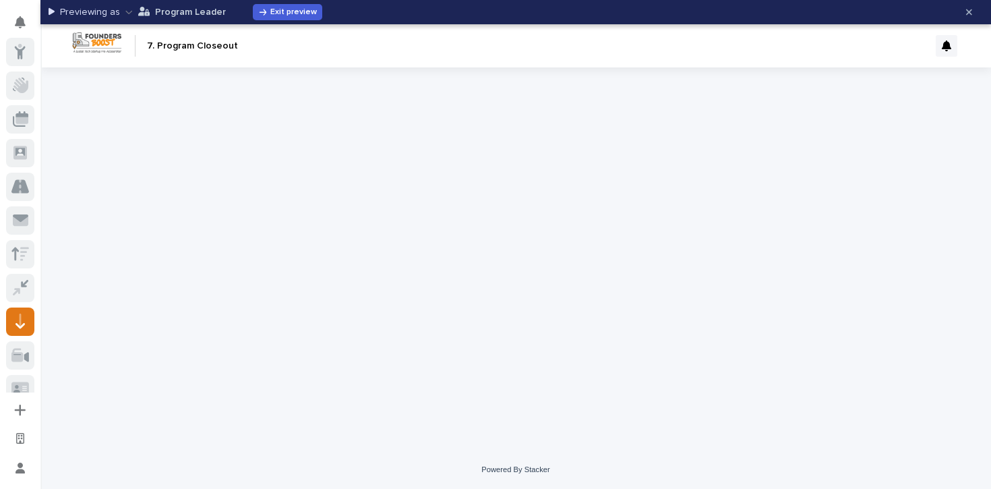
scroll to position [184, 0]
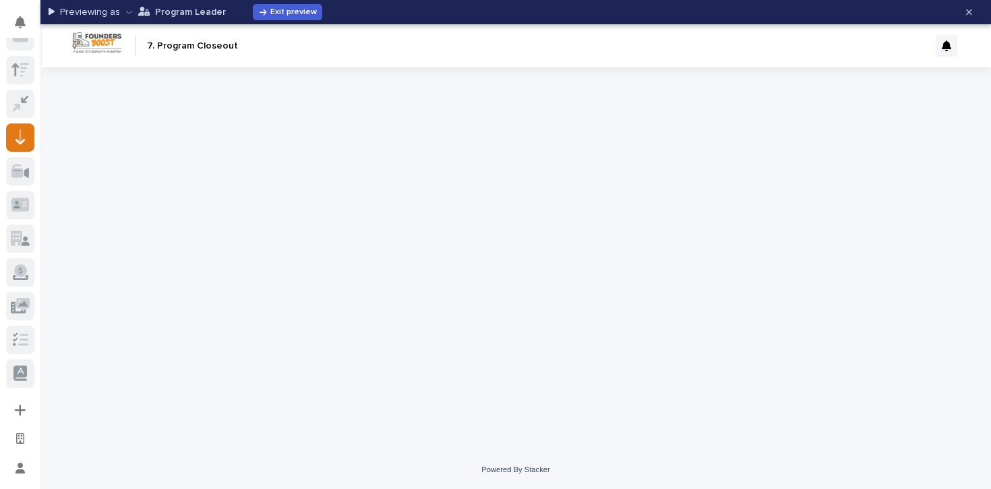
click at [152, 13] on button "Program Leader" at bounding box center [175, 12] width 100 height 22
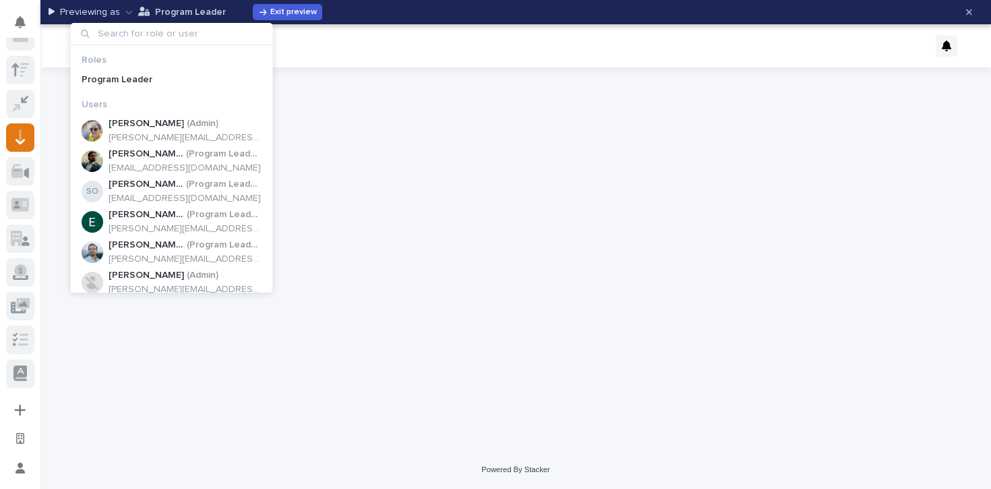
type input "[EMAIL_ADDRESS][DOMAIN_NAME]"
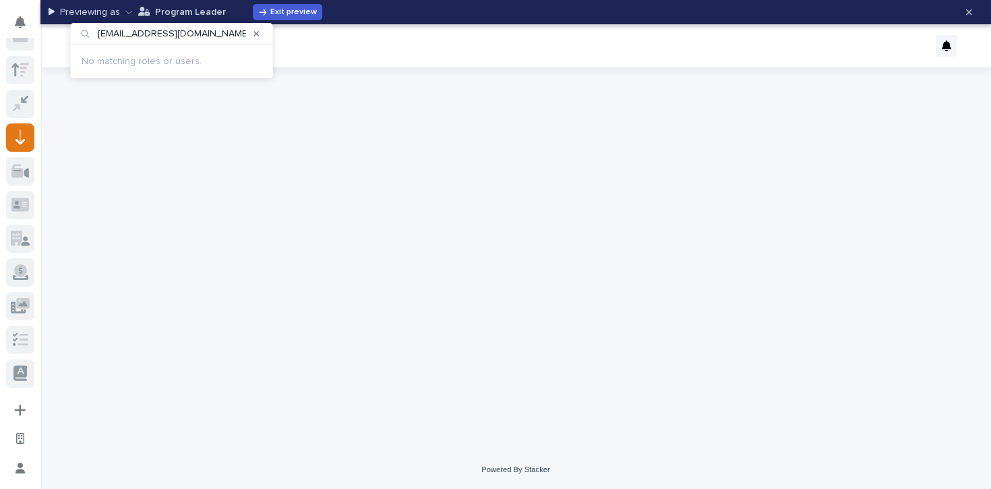
click at [217, 230] on div at bounding box center [516, 241] width 674 height 349
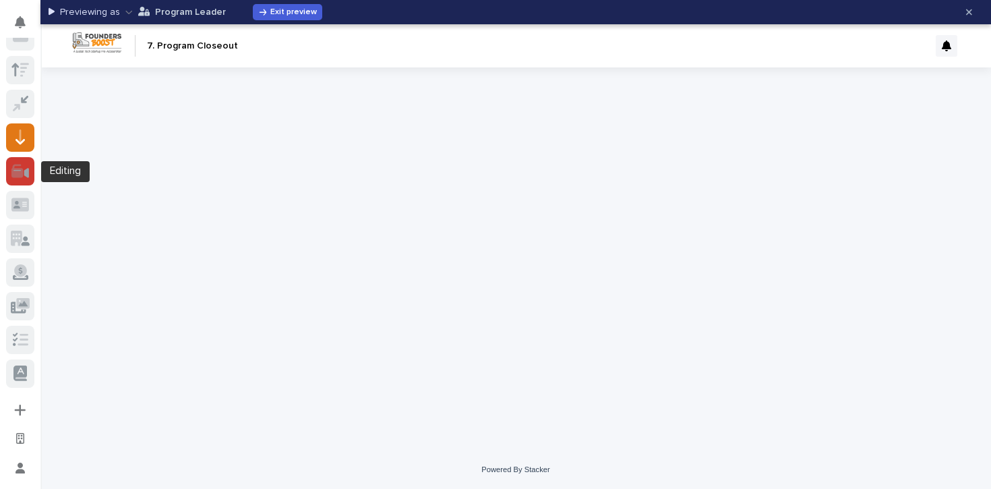
click at [15, 171] on icon at bounding box center [16, 170] width 11 height 13
